Goal: Task Accomplishment & Management: Complete application form

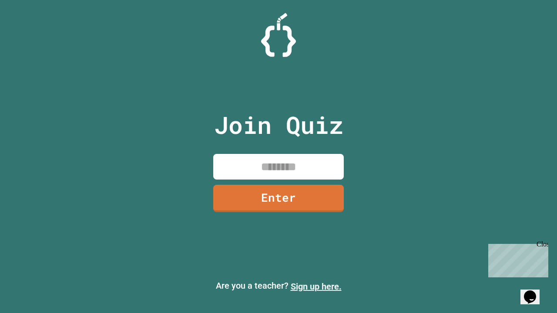
click at [316, 287] on link "Sign up here." at bounding box center [316, 287] width 51 height 10
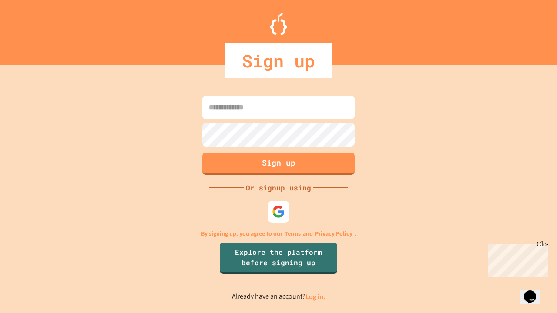
click at [316, 297] on link "Log in." at bounding box center [315, 296] width 20 height 9
